Goal: Use online tool/utility: Utilize a website feature to perform a specific function

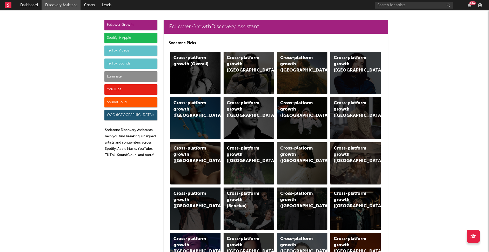
click at [125, 36] on div "Spotify & Apple" at bounding box center [130, 38] width 53 height 10
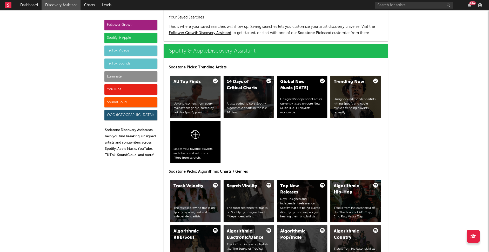
scroll to position [491, 0]
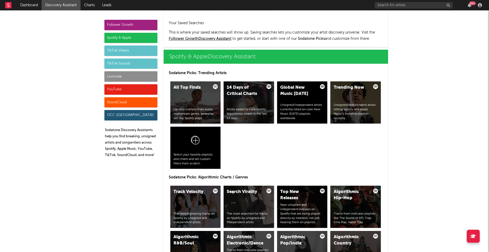
click at [186, 116] on div "Up-and-comers from every mainstream genre, sorted by last day Spotify plays." at bounding box center [196, 113] width 44 height 13
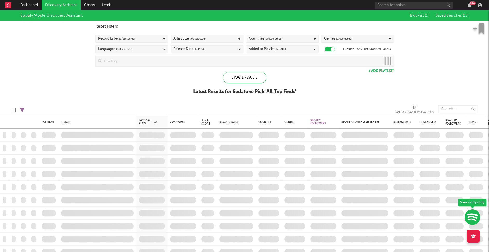
checkbox input "true"
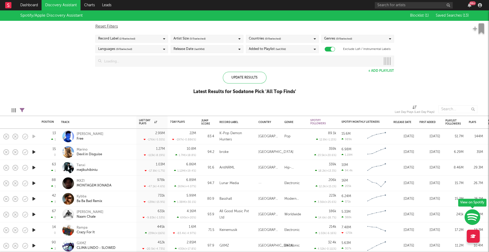
click at [184, 38] on div "Artist Size ( 5 / 5 selected)" at bounding box center [190, 39] width 32 height 6
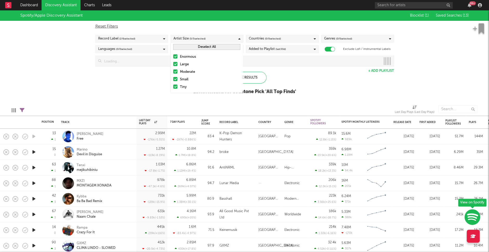
click at [175, 56] on div at bounding box center [175, 56] width 4 height 4
click at [173, 56] on input "Enormous" at bounding box center [173, 57] width 0 height 6
click at [126, 85] on div "Spotify/Apple Discovery Assistant Blocklist ( 1 ) Saved Searches ( 13 ) Reset F…" at bounding box center [244, 55] width 489 height 90
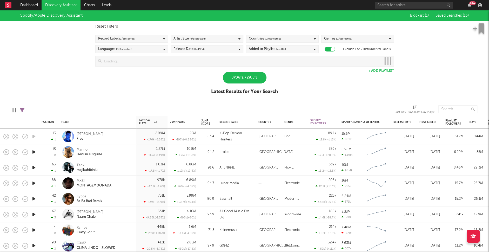
click at [146, 38] on div "Record Label ( 2 / 6 selected)" at bounding box center [131, 39] width 73 height 8
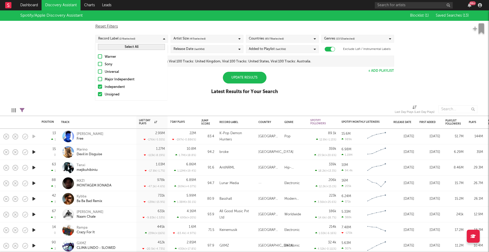
click at [100, 78] on div at bounding box center [100, 79] width 4 height 4
click at [98, 78] on input "Major Independent" at bounding box center [98, 79] width 0 height 6
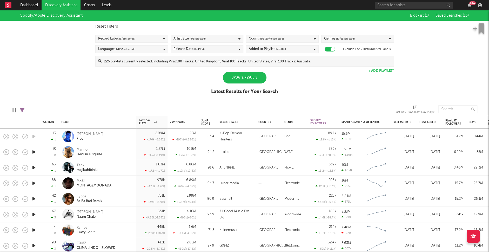
click at [315, 81] on div "Spotify/Apple Discovery Assistant Blocklist ( 1 ) Saved Searches ( 13 ) Reset F…" at bounding box center [244, 55] width 489 height 90
click at [290, 39] on div "Countries ( 65 / 78 selected)" at bounding box center [282, 39] width 73 height 8
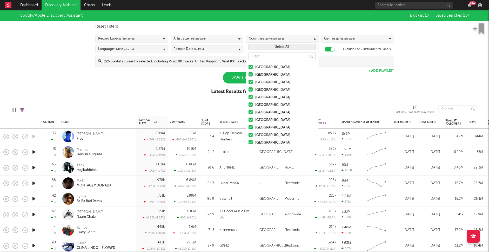
click at [277, 45] on button "Select All" at bounding box center [282, 47] width 67 height 6
click at [277, 45] on button "Deselect All" at bounding box center [282, 47] width 67 height 6
click at [250, 88] on div at bounding box center [251, 89] width 4 height 4
click at [249, 88] on input "[GEOGRAPHIC_DATA]" at bounding box center [249, 90] width 0 height 6
click at [287, 46] on button "Select All" at bounding box center [282, 47] width 67 height 6
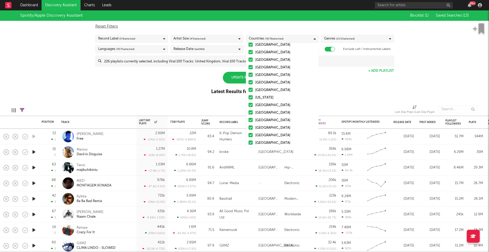
scroll to position [507, 0]
drag, startPoint x: 251, startPoint y: 140, endPoint x: 251, endPoint y: 134, distance: 6.0
click at [251, 140] on div at bounding box center [251, 140] width 4 height 4
click at [249, 140] on input "Uncategorized" at bounding box center [249, 141] width 0 height 6
click at [250, 124] on div at bounding box center [251, 125] width 4 height 4
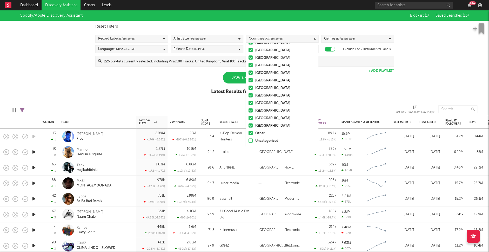
click at [249, 124] on input "[GEOGRAPHIC_DATA]" at bounding box center [249, 126] width 0 height 6
click at [250, 116] on div at bounding box center [251, 118] width 4 height 4
click at [249, 116] on input "[GEOGRAPHIC_DATA]" at bounding box center [249, 118] width 0 height 6
click at [251, 110] on div at bounding box center [251, 110] width 4 height 4
click at [249, 110] on input "[GEOGRAPHIC_DATA]" at bounding box center [249, 111] width 0 height 6
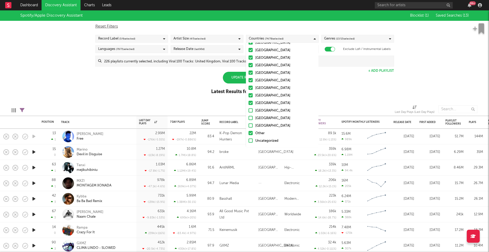
click at [251, 102] on div at bounding box center [251, 103] width 4 height 4
click at [249, 102] on input "[GEOGRAPHIC_DATA]" at bounding box center [249, 103] width 0 height 6
click at [250, 95] on div at bounding box center [251, 95] width 4 height 4
click at [249, 95] on input "[GEOGRAPHIC_DATA]" at bounding box center [249, 96] width 0 height 6
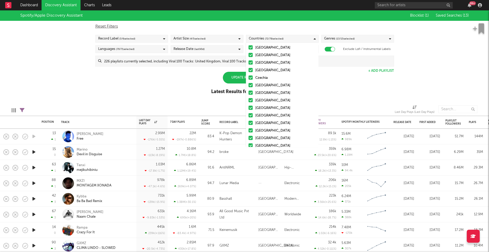
scroll to position [478, 0]
click at [251, 116] on div at bounding box center [251, 116] width 4 height 4
click at [249, 116] on input "[GEOGRAPHIC_DATA]" at bounding box center [249, 117] width 0 height 6
click at [252, 108] on div at bounding box center [251, 109] width 4 height 4
click at [249, 108] on input "[GEOGRAPHIC_DATA]" at bounding box center [249, 109] width 0 height 6
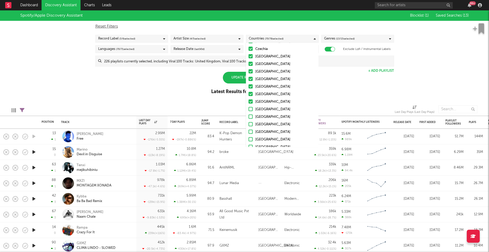
click at [250, 100] on div at bounding box center [251, 101] width 4 height 4
click at [249, 100] on input "[GEOGRAPHIC_DATA]" at bounding box center [249, 102] width 0 height 6
click at [252, 93] on div at bounding box center [251, 94] width 4 height 4
click at [249, 93] on input "[GEOGRAPHIC_DATA]" at bounding box center [249, 94] width 0 height 6
click at [251, 86] on div at bounding box center [251, 86] width 4 height 4
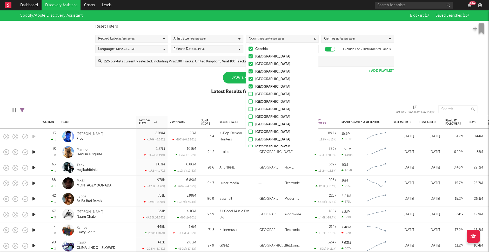
click at [249, 86] on input "[GEOGRAPHIC_DATA]" at bounding box center [249, 87] width 0 height 6
click at [250, 78] on div at bounding box center [251, 79] width 4 height 4
click at [249, 78] on input "[GEOGRAPHIC_DATA]" at bounding box center [249, 79] width 0 height 6
click at [250, 71] on div at bounding box center [251, 71] width 4 height 4
click at [249, 71] on input "[GEOGRAPHIC_DATA]" at bounding box center [249, 72] width 0 height 6
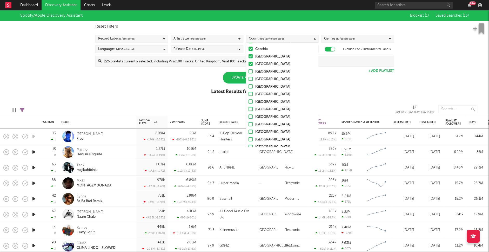
click at [250, 64] on div at bounding box center [251, 64] width 4 height 4
click at [249, 64] on input "[GEOGRAPHIC_DATA]" at bounding box center [249, 64] width 0 height 6
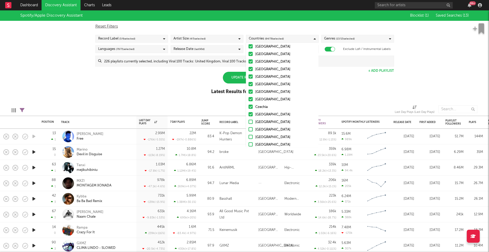
click at [249, 114] on div at bounding box center [251, 114] width 4 height 4
click at [249, 114] on input "[GEOGRAPHIC_DATA]" at bounding box center [249, 114] width 0 height 6
click at [249, 104] on div at bounding box center [251, 106] width 4 height 4
click at [249, 104] on input "Czechia" at bounding box center [249, 107] width 0 height 6
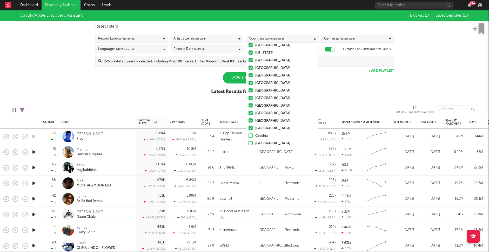
click at [251, 119] on div at bounding box center [251, 120] width 4 height 4
click at [249, 119] on input "[GEOGRAPHIC_DATA]" at bounding box center [249, 121] width 0 height 6
click at [251, 111] on div at bounding box center [251, 113] width 4 height 4
click at [249, 111] on input "[GEOGRAPHIC_DATA]" at bounding box center [249, 113] width 0 height 6
drag, startPoint x: 250, startPoint y: 103, endPoint x: 250, endPoint y: 97, distance: 6.5
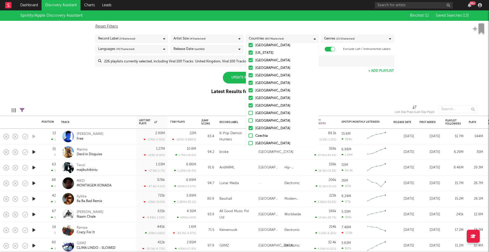
click at [250, 103] on div at bounding box center [251, 105] width 4 height 4
click at [249, 103] on input "[GEOGRAPHIC_DATA]" at bounding box center [249, 106] width 0 height 6
click at [250, 95] on label "[GEOGRAPHIC_DATA]" at bounding box center [282, 98] width 67 height 6
click at [249, 95] on input "[GEOGRAPHIC_DATA]" at bounding box center [249, 98] width 0 height 6
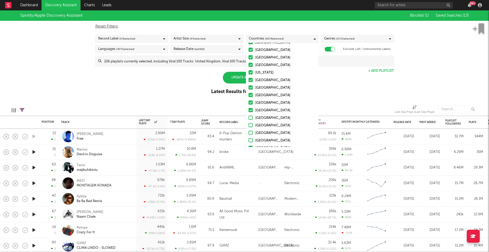
scroll to position [362, 0]
click at [250, 103] on div at bounding box center [251, 104] width 4 height 4
click at [249, 103] on input "[GEOGRAPHIC_DATA]" at bounding box center [249, 104] width 0 height 6
click at [250, 95] on div at bounding box center [251, 96] width 4 height 4
click at [249, 95] on input "[GEOGRAPHIC_DATA]" at bounding box center [249, 97] width 0 height 6
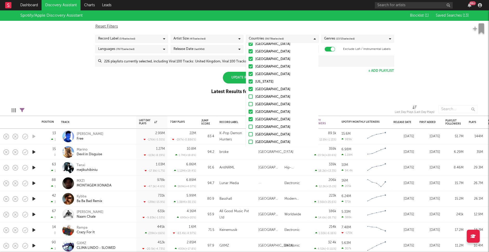
click at [251, 87] on div at bounding box center [251, 89] width 4 height 4
click at [249, 87] on input "[GEOGRAPHIC_DATA]" at bounding box center [249, 89] width 0 height 6
click at [251, 103] on div at bounding box center [251, 103] width 4 height 4
click at [249, 103] on input "[GEOGRAPHIC_DATA]" at bounding box center [249, 103] width 0 height 6
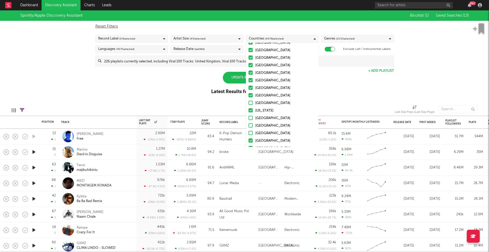
click at [251, 94] on div at bounding box center [251, 95] width 4 height 4
click at [249, 94] on input "[GEOGRAPHIC_DATA]" at bounding box center [249, 96] width 0 height 6
click at [251, 100] on div at bounding box center [251, 101] width 4 height 4
click at [249, 100] on input "[GEOGRAPHIC_DATA]" at bounding box center [249, 102] width 0 height 6
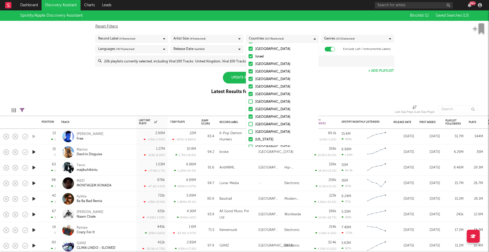
click at [251, 93] on div at bounding box center [251, 94] width 4 height 4
click at [249, 93] on input "[GEOGRAPHIC_DATA]" at bounding box center [249, 94] width 0 height 6
drag, startPoint x: 250, startPoint y: 107, endPoint x: 250, endPoint y: 101, distance: 5.7
click at [250, 107] on div at bounding box center [251, 108] width 4 height 4
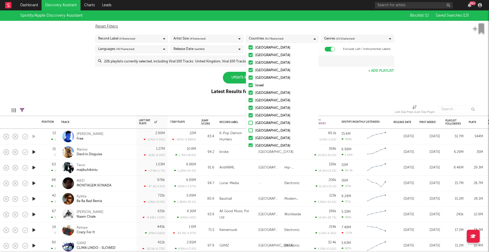
click at [249, 107] on input "[GEOGRAPHIC_DATA]" at bounding box center [249, 108] width 0 height 6
click at [250, 99] on div at bounding box center [251, 100] width 4 height 4
click at [249, 99] on input "[GEOGRAPHIC_DATA]" at bounding box center [249, 100] width 0 height 6
click at [250, 84] on div at bounding box center [251, 85] width 4 height 4
click at [249, 84] on input "Israel" at bounding box center [249, 85] width 0 height 6
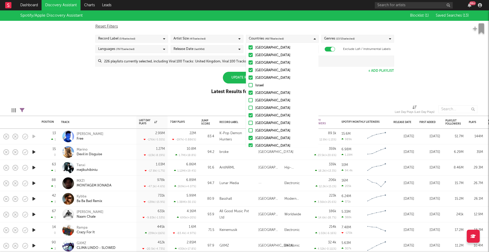
drag, startPoint x: 250, startPoint y: 77, endPoint x: 250, endPoint y: 72, distance: 4.7
click at [250, 77] on div at bounding box center [251, 77] width 4 height 4
click at [249, 77] on input "[GEOGRAPHIC_DATA]" at bounding box center [249, 78] width 0 height 6
click at [250, 70] on div at bounding box center [251, 70] width 4 height 4
click at [249, 70] on input "[GEOGRAPHIC_DATA]" at bounding box center [249, 70] width 0 height 6
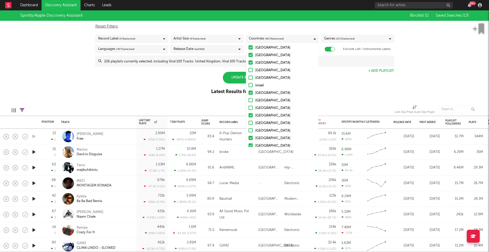
click at [250, 61] on div at bounding box center [251, 62] width 4 height 4
click at [249, 61] on input "[GEOGRAPHIC_DATA]" at bounding box center [249, 63] width 0 height 6
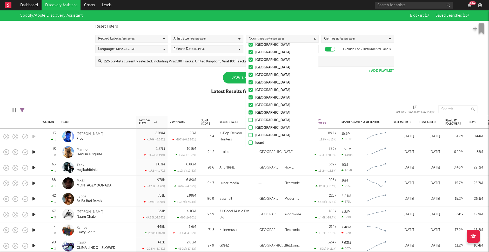
scroll to position [218, 0]
click at [250, 111] on div at bounding box center [251, 112] width 4 height 4
click at [249, 111] on input "[GEOGRAPHIC_DATA]" at bounding box center [249, 113] width 0 height 6
click at [250, 97] on div at bounding box center [251, 97] width 4 height 4
click at [249, 97] on input "[GEOGRAPHIC_DATA]" at bounding box center [249, 98] width 0 height 6
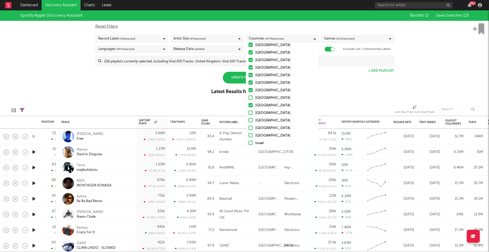
click at [250, 89] on div at bounding box center [251, 90] width 4 height 4
click at [249, 89] on input "[GEOGRAPHIC_DATA]" at bounding box center [249, 90] width 0 height 6
click at [250, 81] on div at bounding box center [251, 82] width 4 height 4
click at [249, 81] on input "[GEOGRAPHIC_DATA]" at bounding box center [249, 83] width 0 height 6
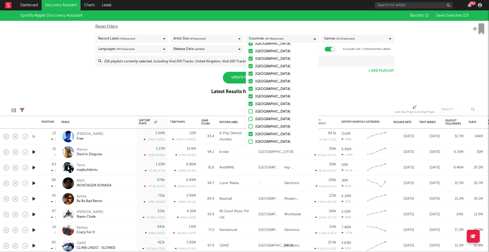
drag, startPoint x: 250, startPoint y: 95, endPoint x: 250, endPoint y: 89, distance: 6.3
click at [250, 95] on div at bounding box center [251, 96] width 4 height 4
click at [249, 95] on input "[GEOGRAPHIC_DATA]" at bounding box center [249, 97] width 0 height 6
click at [251, 87] on div at bounding box center [251, 89] width 4 height 4
click at [249, 87] on input "[GEOGRAPHIC_DATA]" at bounding box center [249, 89] width 0 height 6
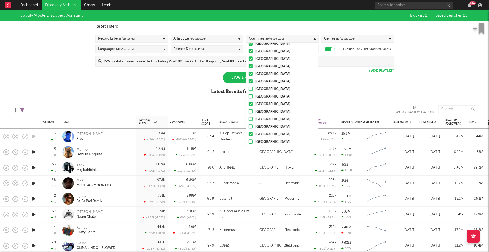
click at [251, 80] on div at bounding box center [251, 81] width 4 height 4
click at [249, 80] on input "[GEOGRAPHIC_DATA]" at bounding box center [249, 81] width 0 height 6
click at [251, 73] on div at bounding box center [251, 73] width 4 height 4
click at [249, 73] on input "[GEOGRAPHIC_DATA]" at bounding box center [249, 74] width 0 height 6
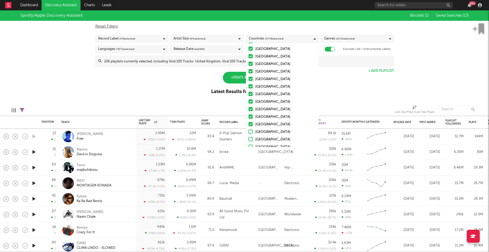
click at [250, 117] on div at bounding box center [251, 116] width 4 height 4
click at [249, 117] on input "[GEOGRAPHIC_DATA]" at bounding box center [249, 117] width 0 height 6
click at [250, 108] on div at bounding box center [251, 109] width 4 height 4
click at [249, 108] on input "[GEOGRAPHIC_DATA]" at bounding box center [249, 109] width 0 height 6
click at [251, 99] on div at bounding box center [251, 101] width 4 height 4
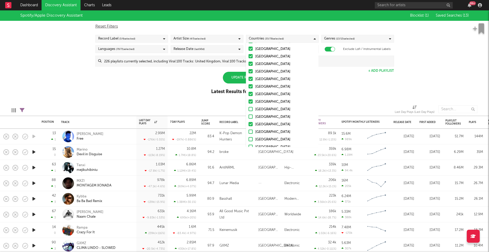
click at [249, 99] on input "[GEOGRAPHIC_DATA]" at bounding box center [249, 102] width 0 height 6
click at [251, 92] on div at bounding box center [251, 94] width 4 height 4
click at [249, 92] on input "[GEOGRAPHIC_DATA]" at bounding box center [249, 94] width 0 height 6
drag, startPoint x: 251, startPoint y: 86, endPoint x: 251, endPoint y: 78, distance: 7.0
click at [251, 85] on div at bounding box center [251, 86] width 4 height 4
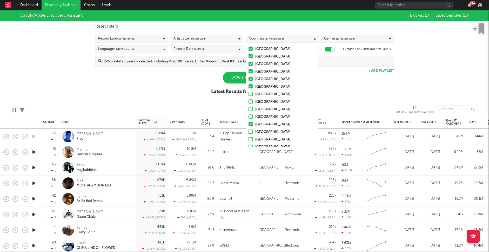
click at [249, 85] on input "[GEOGRAPHIC_DATA]" at bounding box center [249, 87] width 0 height 6
click at [251, 77] on div at bounding box center [251, 79] width 4 height 4
click at [249, 77] on input "[GEOGRAPHIC_DATA]" at bounding box center [249, 79] width 0 height 6
click at [251, 70] on div at bounding box center [251, 71] width 4 height 4
click at [249, 70] on input "[GEOGRAPHIC_DATA]" at bounding box center [249, 72] width 0 height 6
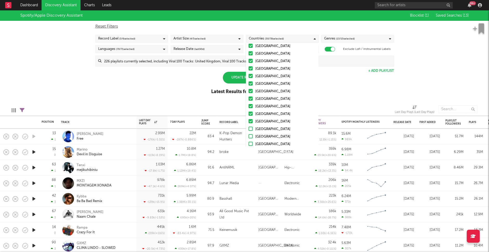
scroll to position [74, 0]
drag, startPoint x: 250, startPoint y: 121, endPoint x: 250, endPoint y: 112, distance: 8.3
click at [250, 120] on div at bounding box center [251, 121] width 4 height 4
click at [249, 120] on input "[GEOGRAPHIC_DATA]" at bounding box center [249, 122] width 0 height 6
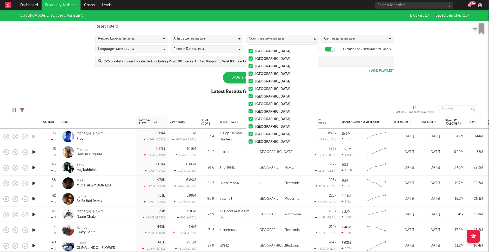
click at [252, 124] on div at bounding box center [251, 126] width 4 height 4
click at [249, 124] on input "[GEOGRAPHIC_DATA]" at bounding box center [249, 127] width 0 height 6
click at [250, 117] on div at bounding box center [251, 119] width 4 height 4
click at [249, 117] on input "[GEOGRAPHIC_DATA]" at bounding box center [249, 119] width 0 height 6
click at [250, 110] on div at bounding box center [251, 111] width 4 height 4
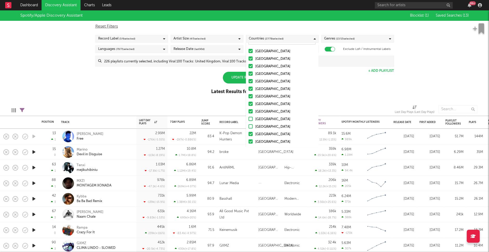
click at [249, 110] on input "[GEOGRAPHIC_DATA]" at bounding box center [249, 112] width 0 height 6
click at [251, 102] on div at bounding box center [251, 104] width 4 height 4
click at [249, 102] on input "[GEOGRAPHIC_DATA]" at bounding box center [249, 104] width 0 height 6
click at [250, 96] on div at bounding box center [251, 96] width 4 height 4
click at [249, 96] on input "[GEOGRAPHIC_DATA]" at bounding box center [249, 97] width 0 height 6
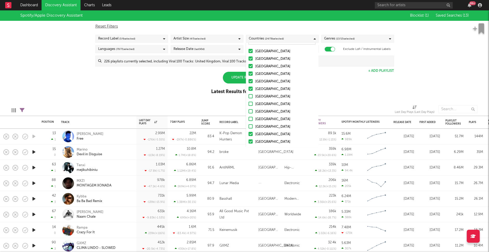
click at [251, 88] on div at bounding box center [251, 89] width 4 height 4
click at [249, 88] on input "[GEOGRAPHIC_DATA]" at bounding box center [249, 89] width 0 height 6
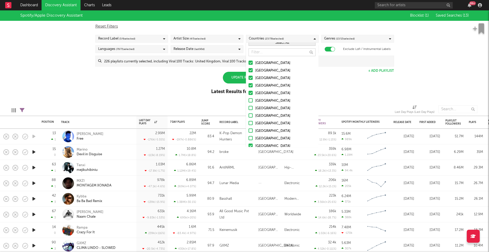
scroll to position [0, 0]
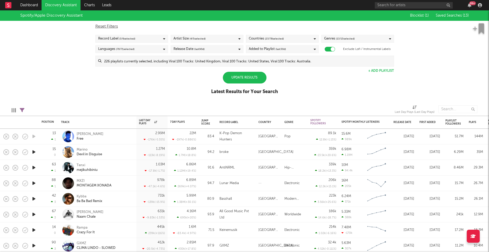
click at [330, 83] on div "Spotify/Apple Discovery Assistant Blocklist ( 1 ) Saved Searches ( 13 ) Reset F…" at bounding box center [244, 55] width 489 height 90
click at [356, 38] on div "Genres ( 13 / 15 selected)" at bounding box center [357, 39] width 73 height 8
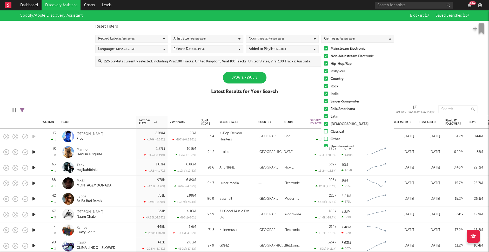
scroll to position [21, 0]
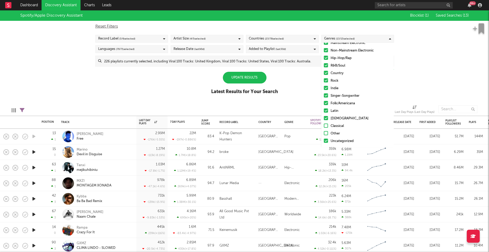
click at [326, 118] on div at bounding box center [326, 118] width 4 height 4
click at [324, 118] on input "[DEMOGRAPHIC_DATA]" at bounding box center [324, 118] width 0 height 6
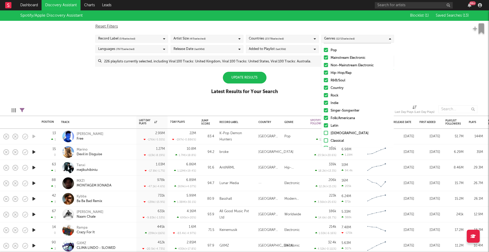
scroll to position [0, 0]
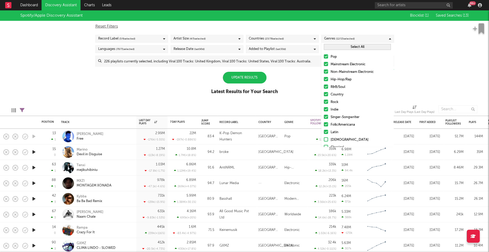
click at [326, 55] on div at bounding box center [326, 56] width 4 height 4
click at [324, 55] on input "Pop" at bounding box center [324, 57] width 0 height 6
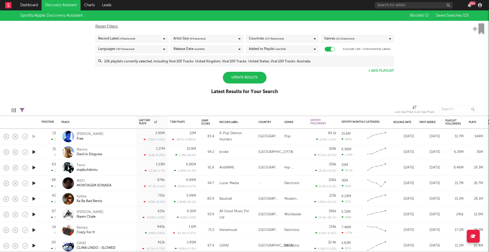
click at [412, 72] on div "Spotify/Apple Discovery Assistant Blocklist ( 1 ) Saved Searches ( 13 ) Reset F…" at bounding box center [244, 55] width 489 height 90
click at [159, 47] on div "Languages ( 70 / 71 selected)" at bounding box center [131, 49] width 73 height 8
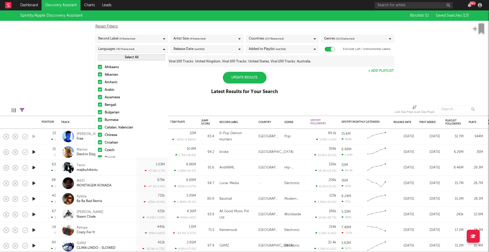
click at [73, 72] on div "Spotify/Apple Discovery Assistant Blocklist ( 1 ) Saved Searches ( 13 ) Reset F…" at bounding box center [244, 55] width 489 height 90
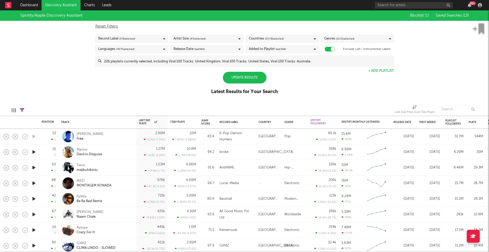
click at [237, 75] on div "Update Results" at bounding box center [245, 78] width 44 height 12
